Goal: Contribute content

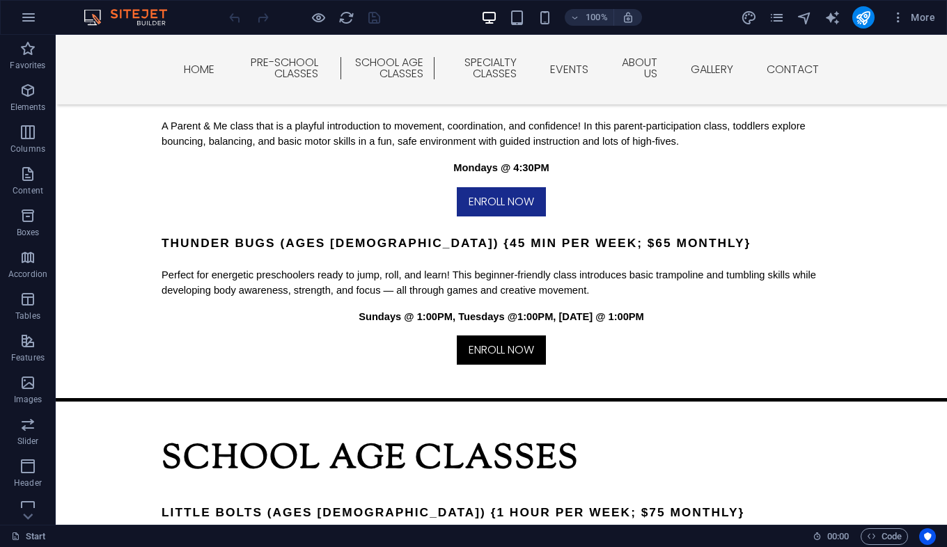
scroll to position [1120, 0]
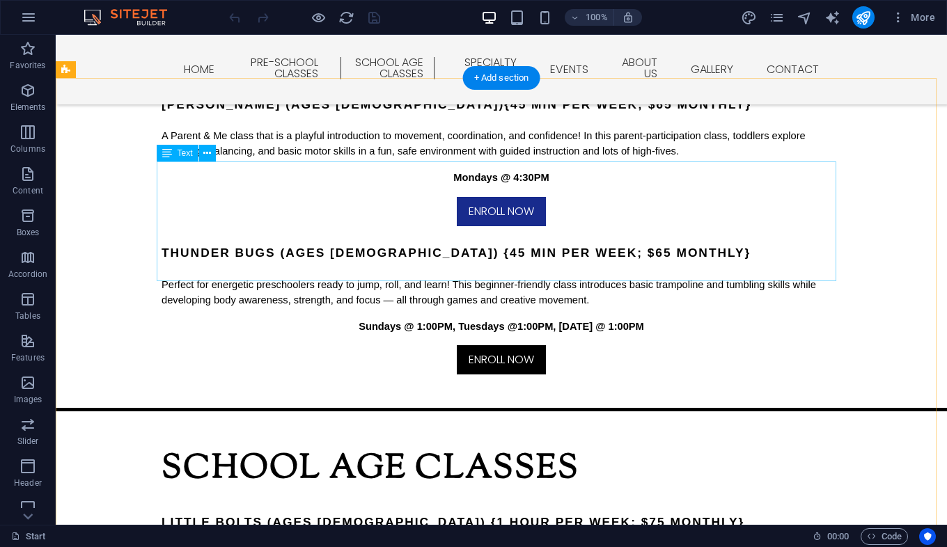
click at [531, 495] on div "Little Bolts (Ages [DEMOGRAPHIC_DATA]) {1 hour per week; $75 monthly} This begi…" at bounding box center [502, 555] width 680 height 120
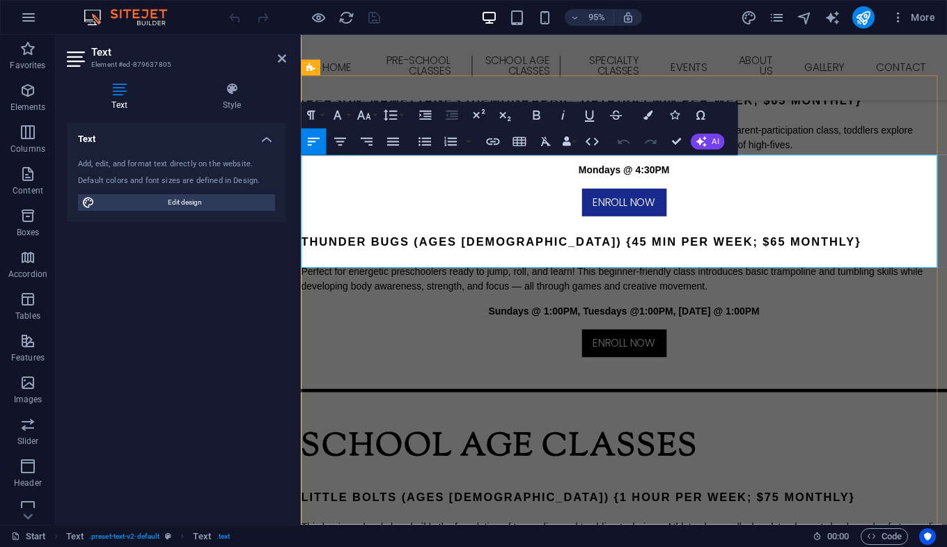
scroll to position [1143, 0]
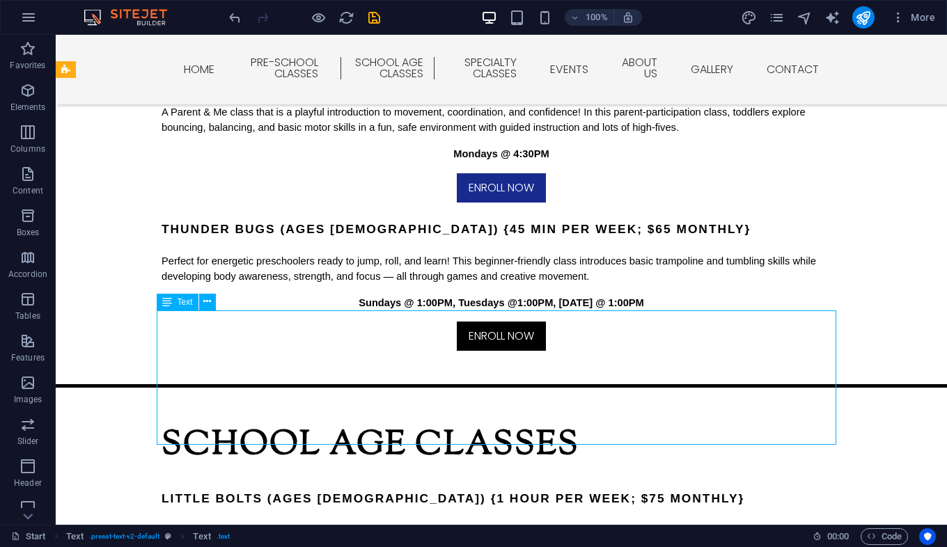
scroll to position [1120, 0]
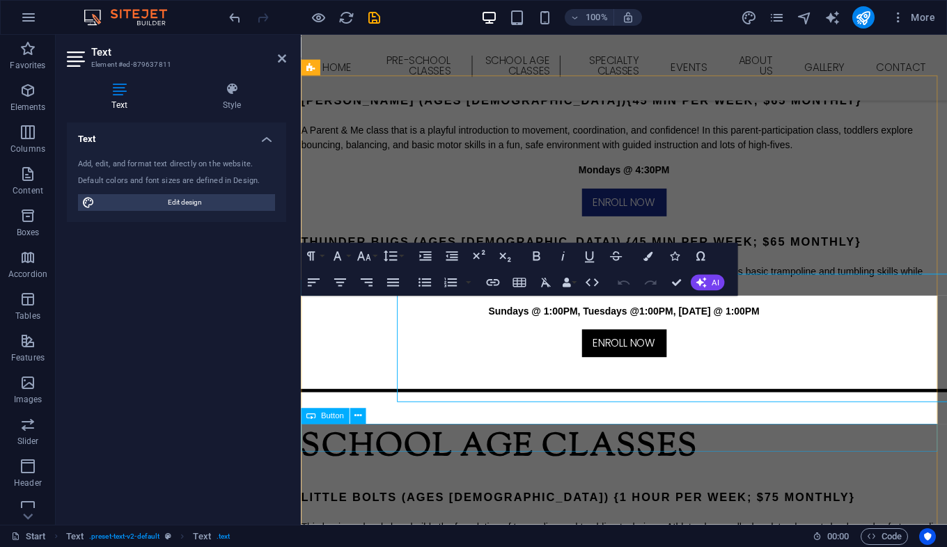
scroll to position [1143, 0]
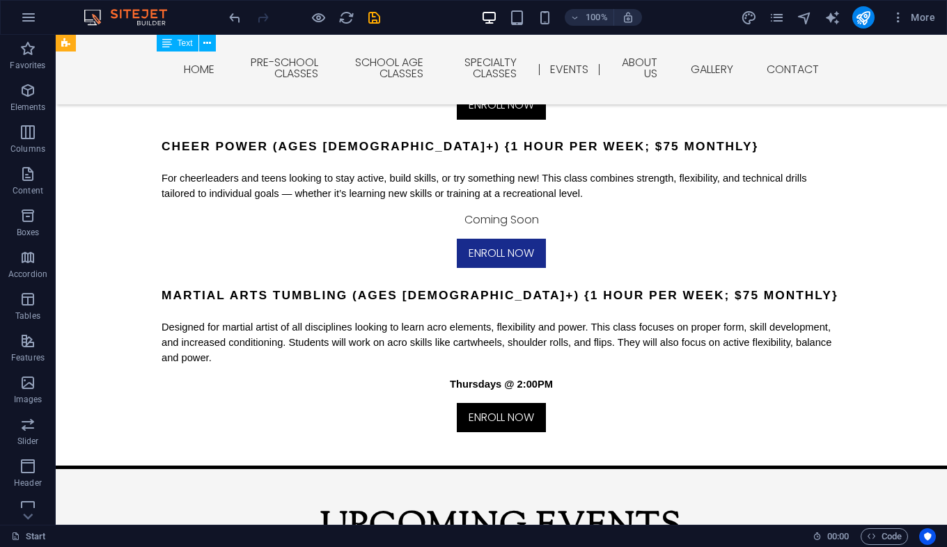
scroll to position [2237, 0]
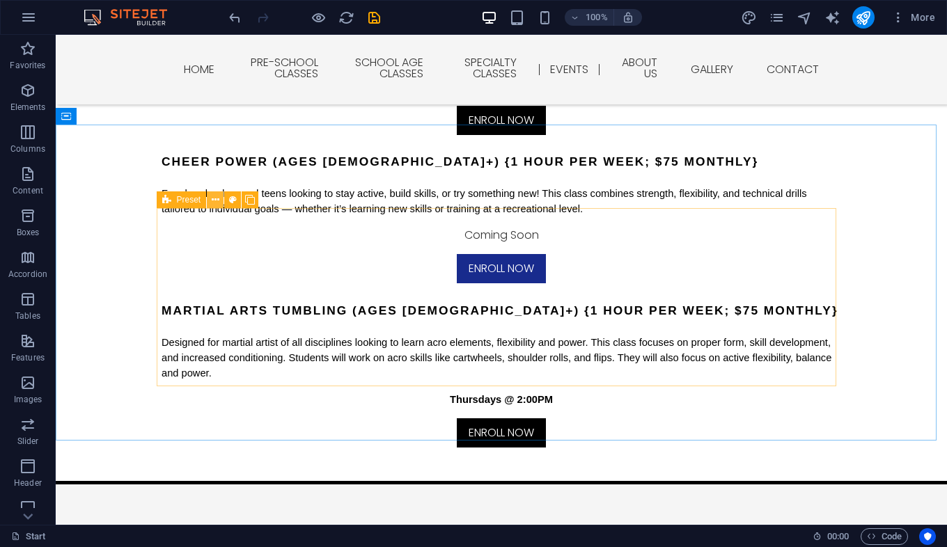
click at [209, 198] on button at bounding box center [215, 199] width 17 height 17
click at [251, 198] on icon at bounding box center [250, 200] width 10 height 15
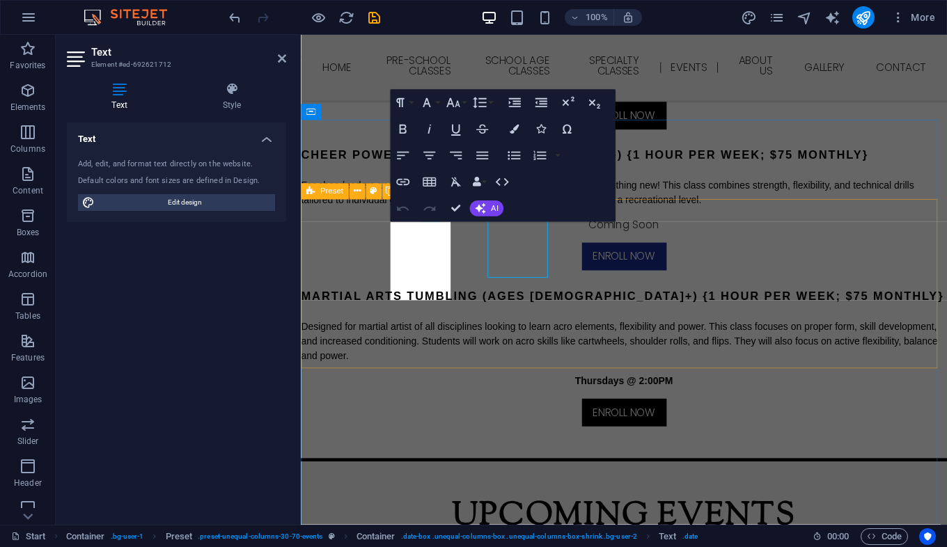
scroll to position [2260, 0]
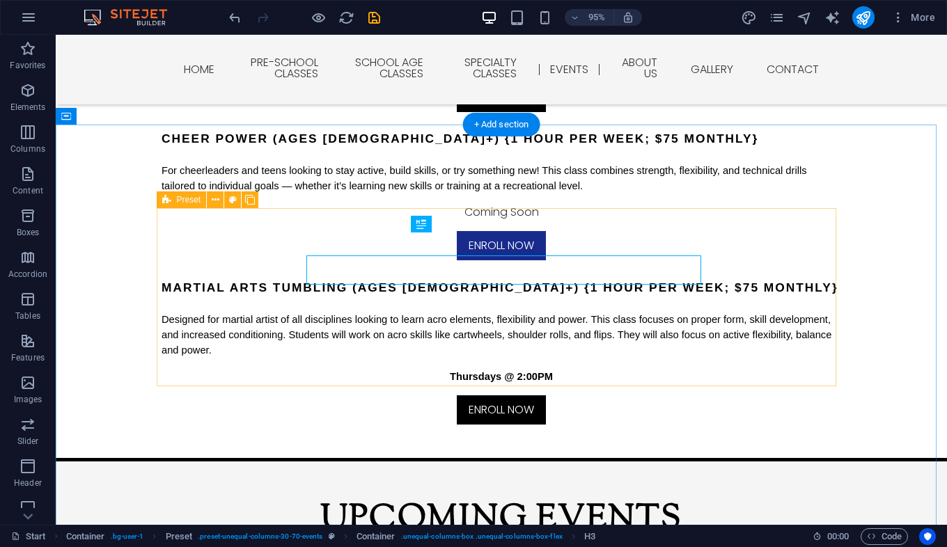
scroll to position [2237, 0]
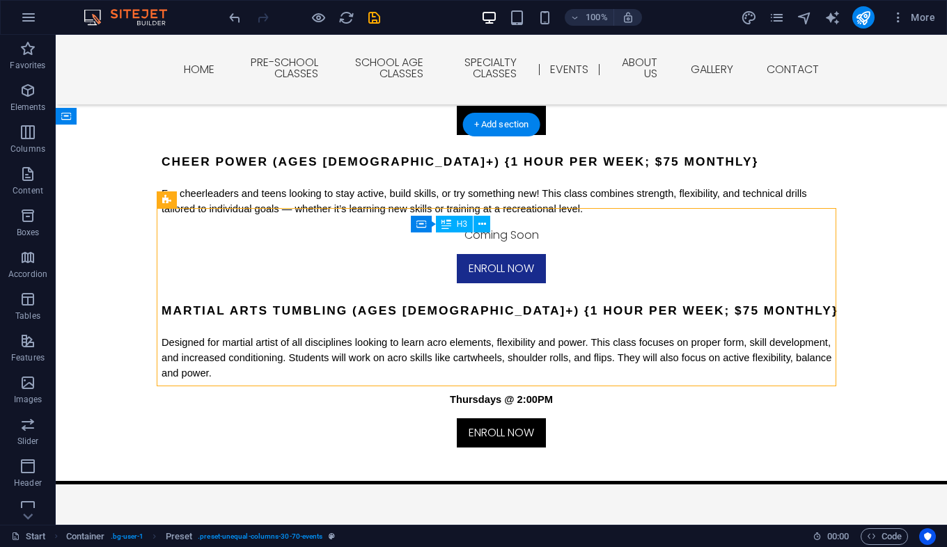
drag, startPoint x: 362, startPoint y: 240, endPoint x: 562, endPoint y: 249, distance: 200.0
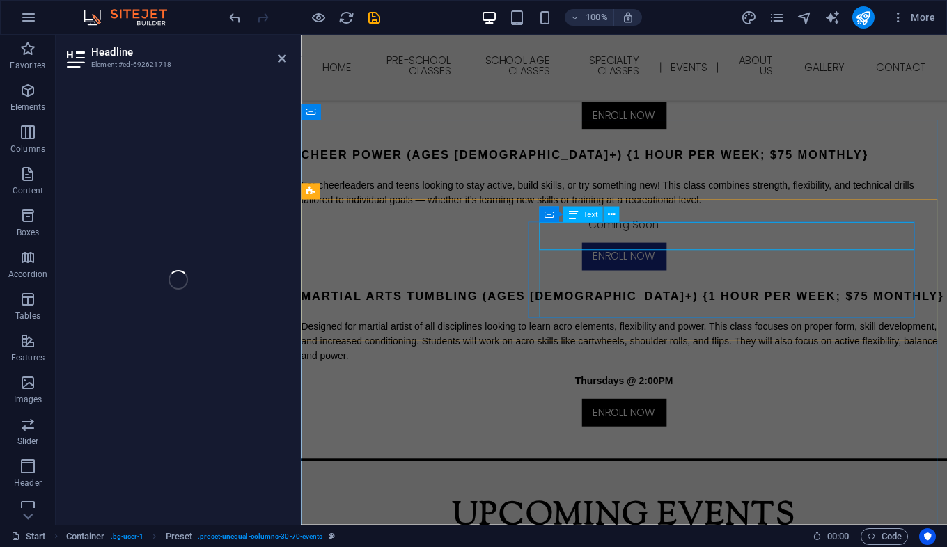
scroll to position [2260, 0]
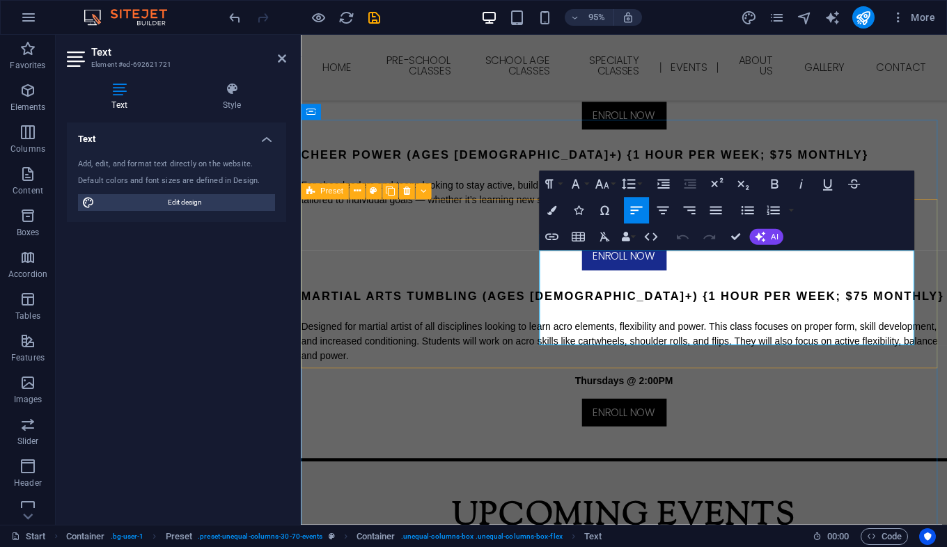
scroll to position [2260, 0]
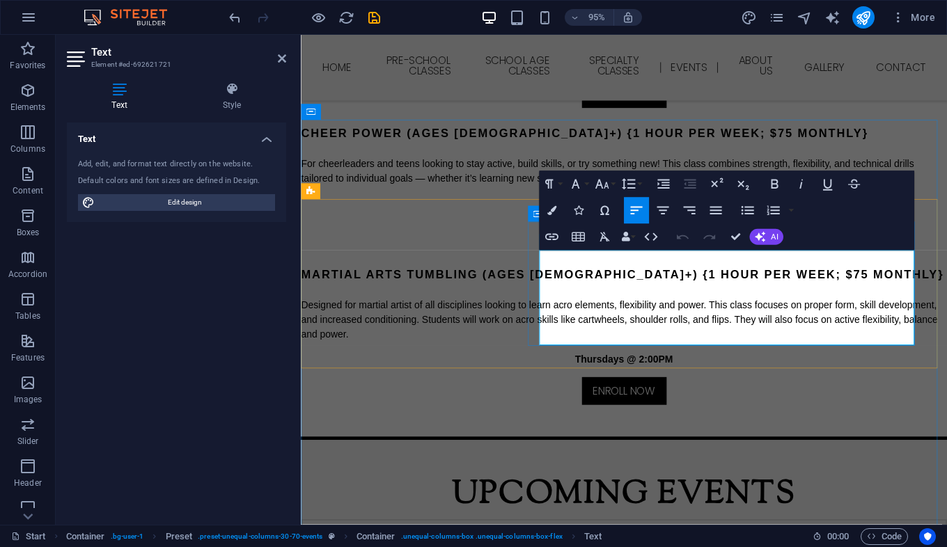
drag, startPoint x: 590, startPoint y: 355, endPoint x: 605, endPoint y: 355, distance: 15.3
drag, startPoint x: 554, startPoint y: 269, endPoint x: 939, endPoint y: 274, distance: 384.3
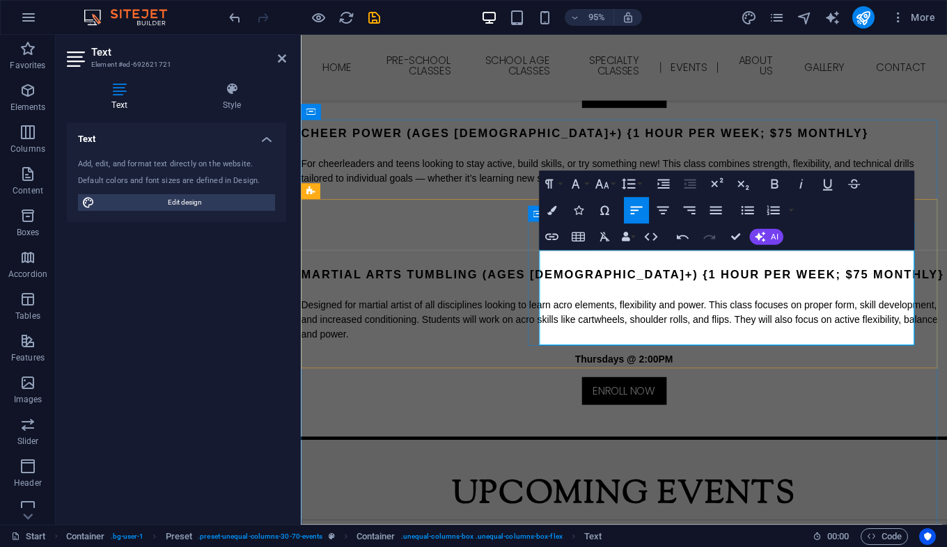
drag, startPoint x: 593, startPoint y: 287, endPoint x: 835, endPoint y: 288, distance: 241.6
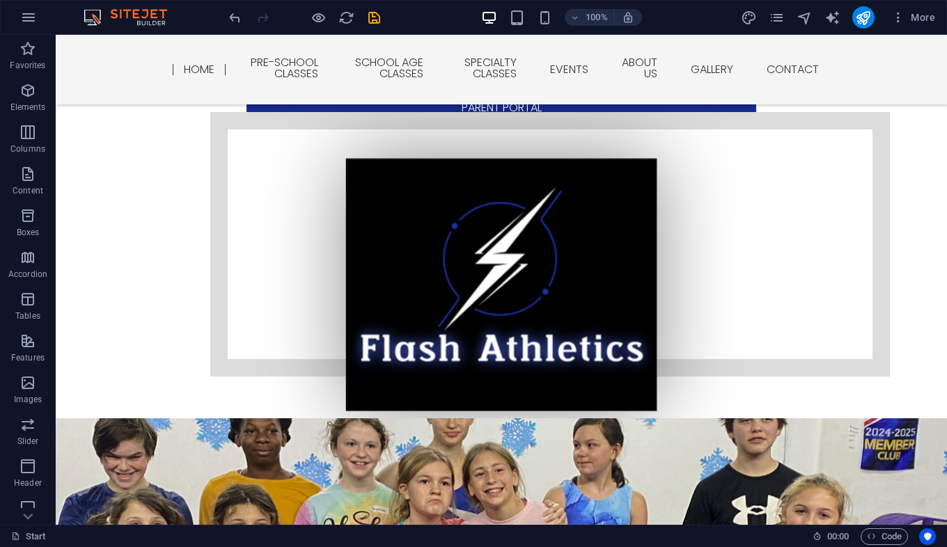
scroll to position [83, 0]
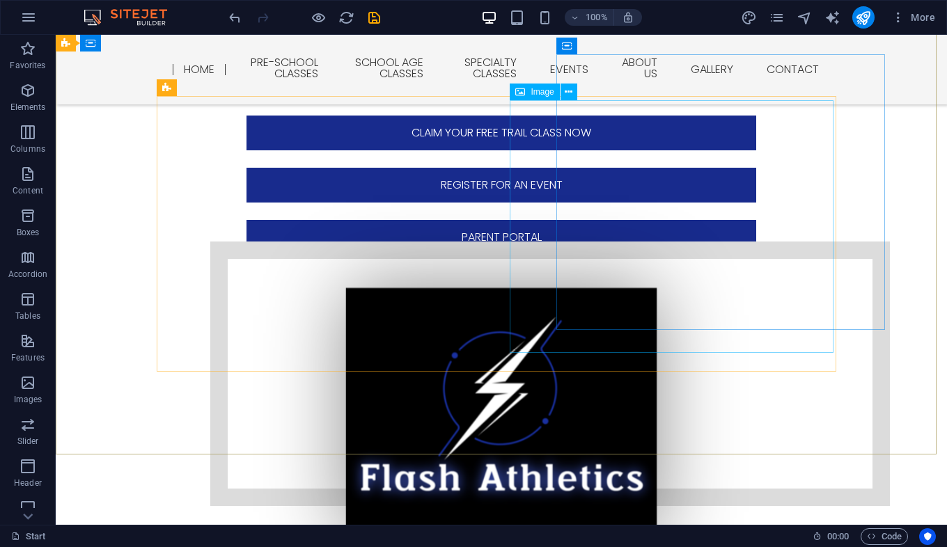
click at [538, 93] on span "Image" at bounding box center [542, 92] width 23 height 8
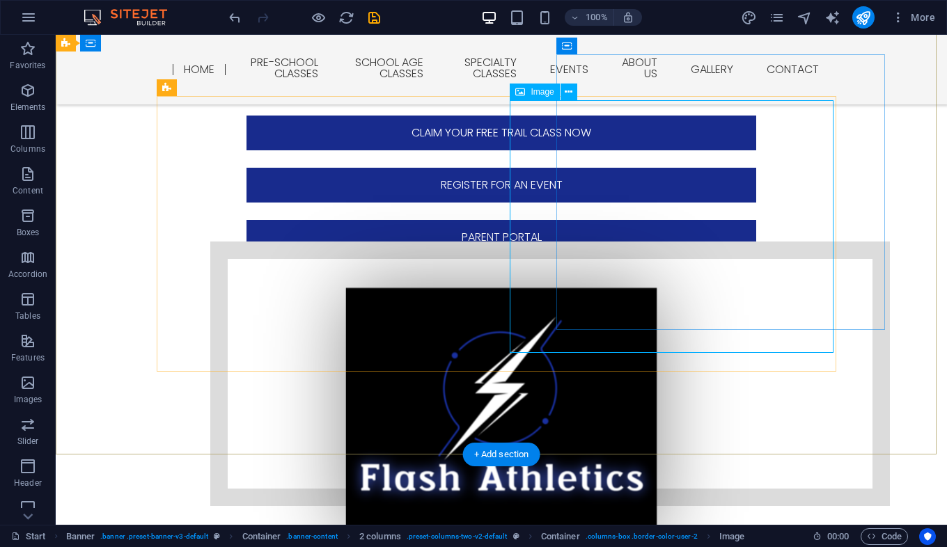
click at [526, 333] on figure at bounding box center [501, 414] width 709 height 253
click at [532, 288] on figure at bounding box center [501, 414] width 709 height 253
select select "px"
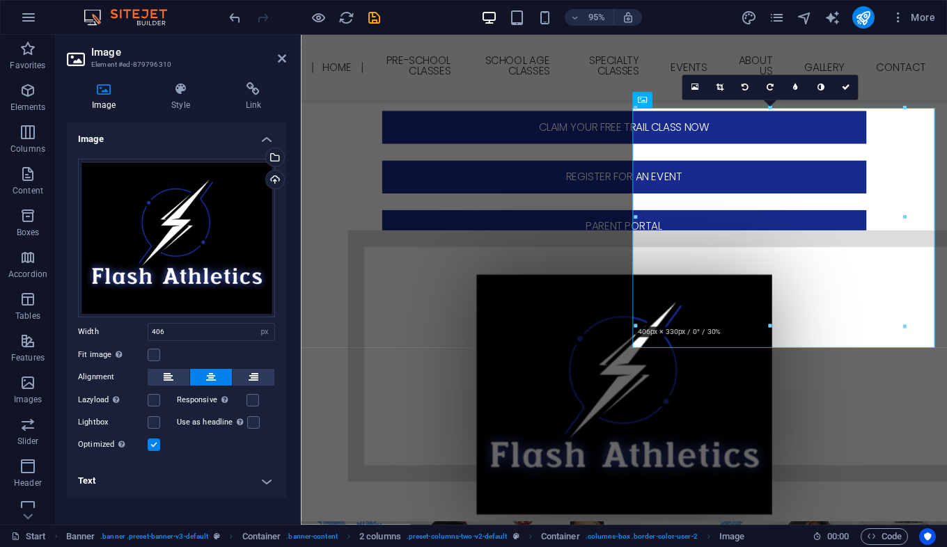
click at [102, 80] on div "Image Style Link Image Drag files here, click to choose files or select files f…" at bounding box center [177, 298] width 242 height 454
click at [272, 177] on div "Upload" at bounding box center [273, 181] width 21 height 21
click at [276, 181] on div "Upload" at bounding box center [273, 181] width 21 height 21
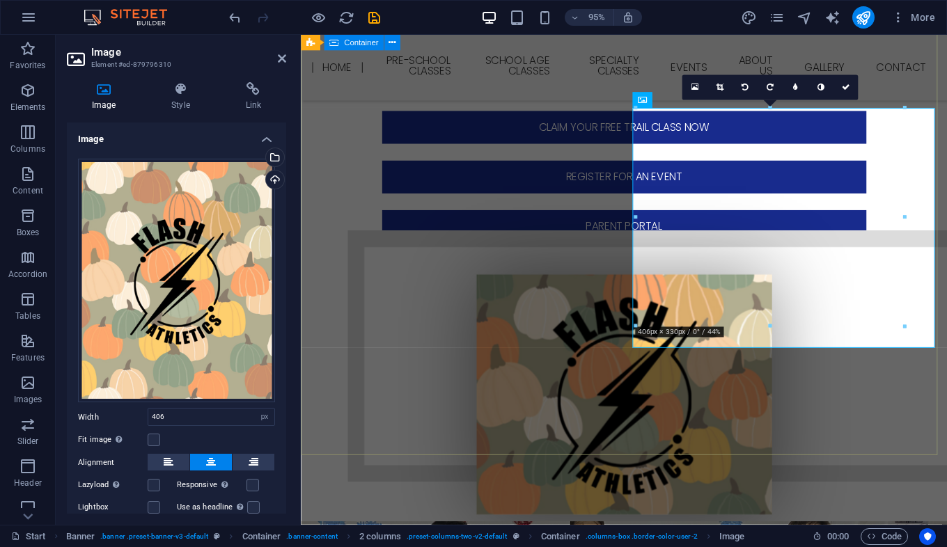
click at [605, 471] on div "Welcome to Flash Athletics! Where energy meets excellence. Train Harder, Jump H…" at bounding box center [641, 280] width 680 height 535
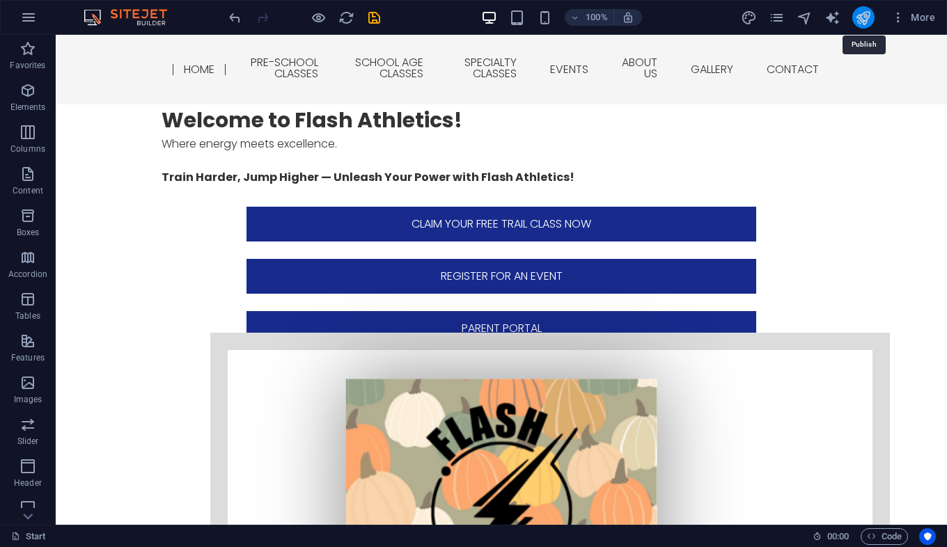
click at [866, 16] on icon "publish" at bounding box center [863, 18] width 16 height 16
checkbox input "false"
